Goal: Task Accomplishment & Management: Use online tool/utility

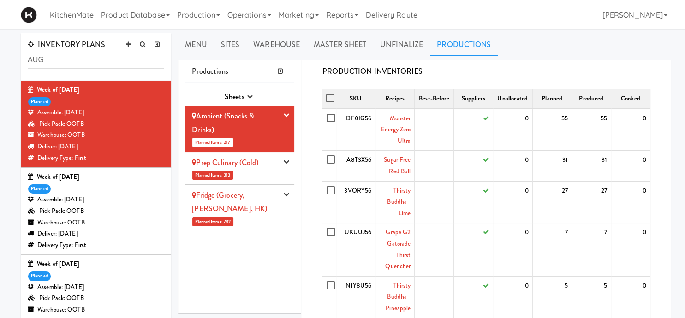
click at [258, 169] on div "Prep Culinary (Cold)" at bounding box center [235, 163] width 86 height 14
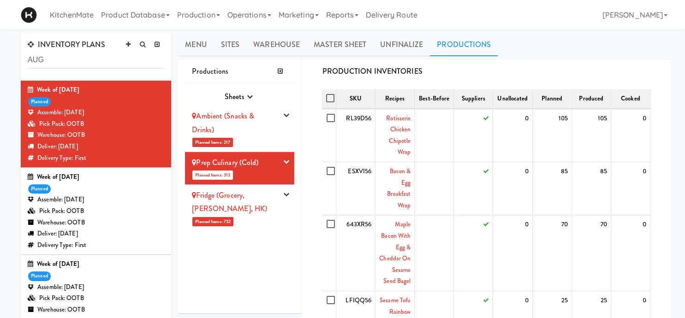
click at [255, 208] on li "Fridge (Grocery, [PERSON_NAME], [GEOGRAPHIC_DATA]) Planned Items: 732 Pick Supp…" at bounding box center [239, 208] width 109 height 46
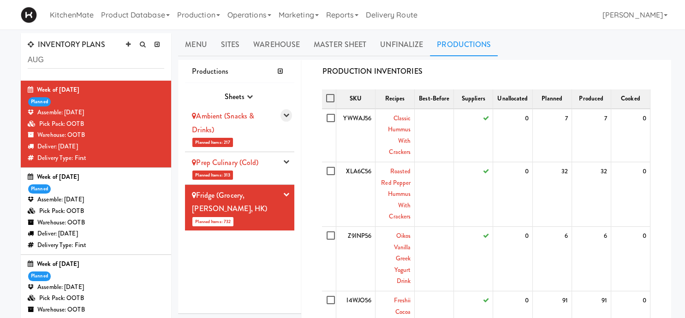
click at [287, 115] on icon "button" at bounding box center [286, 115] width 6 height 6
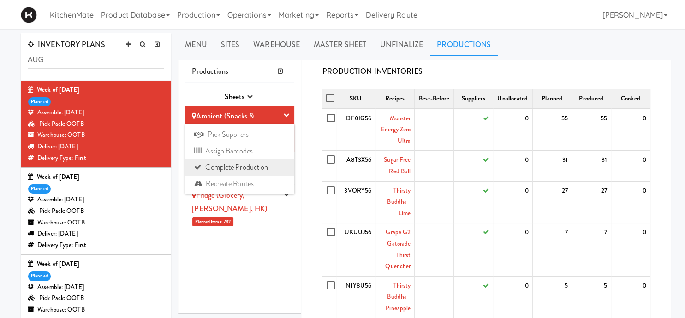
click at [254, 169] on link "Complete Production" at bounding box center [239, 167] width 109 height 17
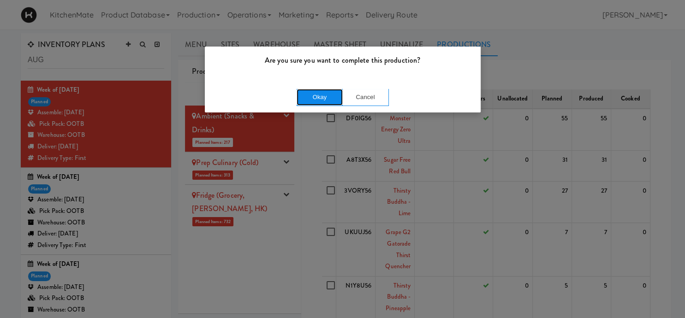
click at [314, 97] on button "Okay" at bounding box center [320, 97] width 46 height 17
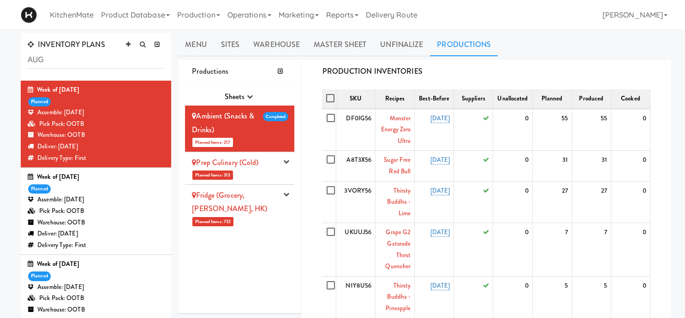
click at [246, 167] on link "Prep Culinary (Cold)" at bounding box center [225, 162] width 66 height 11
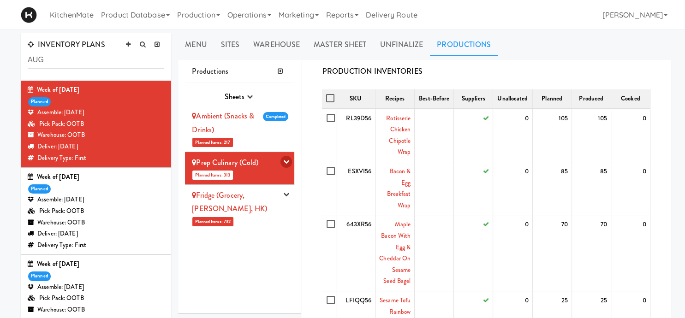
click at [287, 164] on icon "button" at bounding box center [286, 162] width 6 height 6
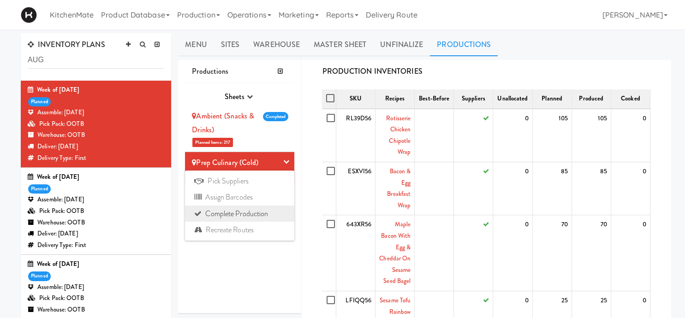
click at [232, 214] on link "Complete Production" at bounding box center [239, 214] width 109 height 17
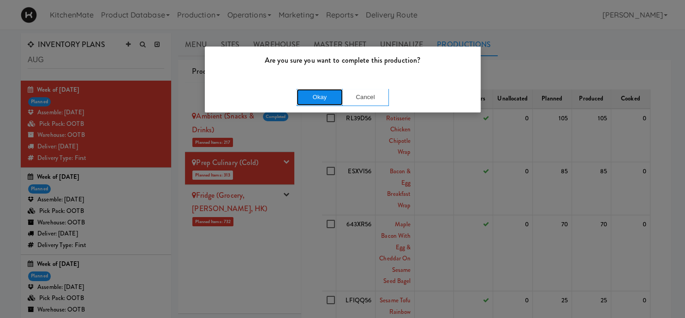
click at [321, 101] on button "Okay" at bounding box center [320, 97] width 46 height 17
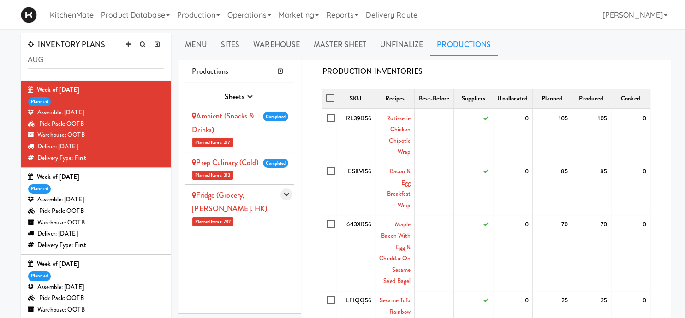
click at [289, 196] on icon "button" at bounding box center [286, 194] width 6 height 6
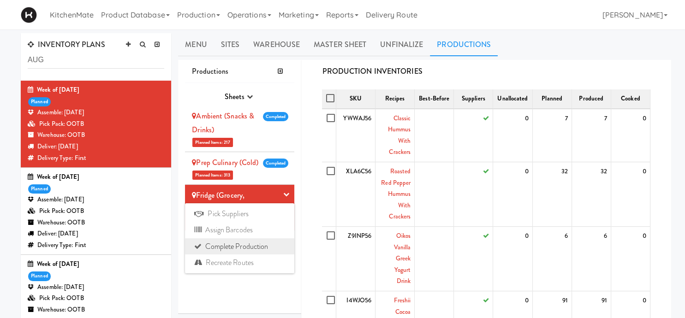
click at [236, 247] on link "Complete Production" at bounding box center [239, 247] width 109 height 17
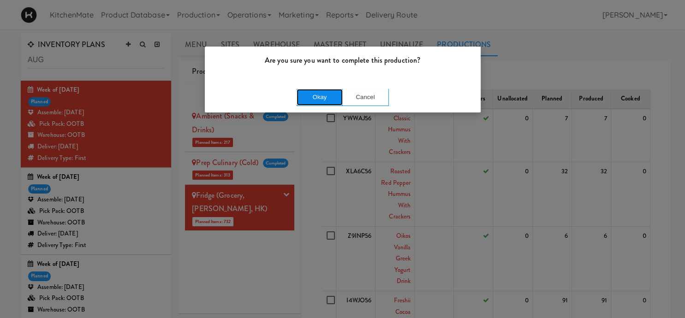
click at [321, 101] on button "Okay" at bounding box center [320, 97] width 46 height 17
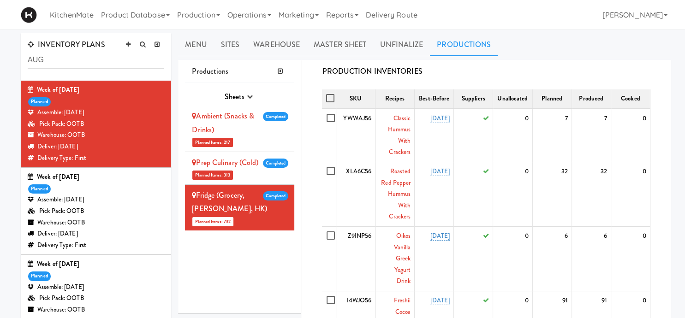
click at [233, 203] on li "Fridge (Grocery, [PERSON_NAME], HK) Planned Items: 732 Completed Pick Suppliers…" at bounding box center [239, 208] width 109 height 46
drag, startPoint x: 61, startPoint y: 58, endPoint x: 4, endPoint y: 57, distance: 56.8
click at [28, 57] on input "AUG" at bounding box center [96, 60] width 137 height 17
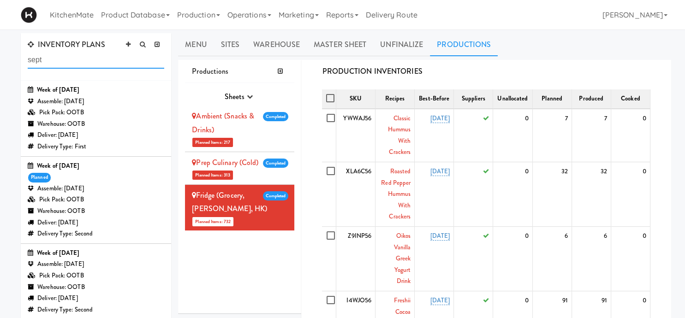
type input "sept"
click at [78, 108] on div "Pick Pack: OOTB" at bounding box center [96, 113] width 137 height 12
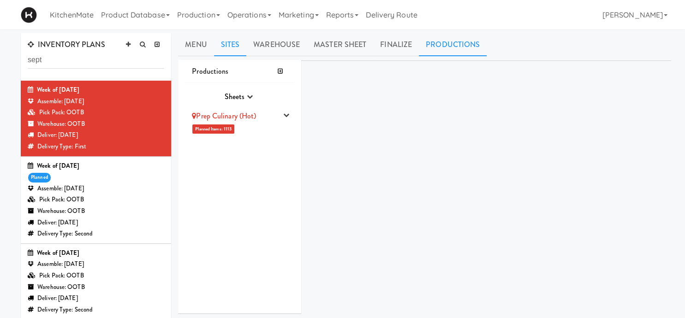
click at [227, 38] on link "Sites" at bounding box center [230, 44] width 33 height 23
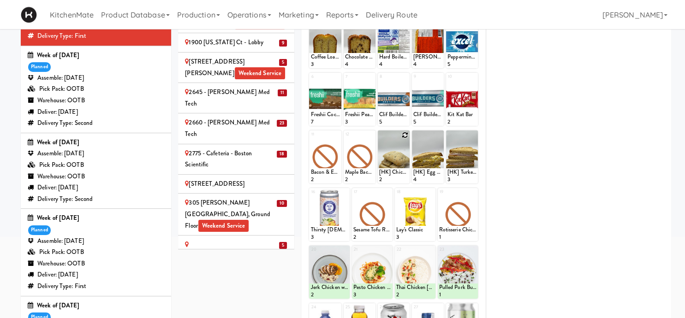
scroll to position [78, 0]
